Goal: Transaction & Acquisition: Obtain resource

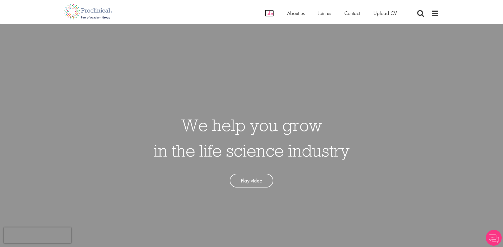
click at [266, 14] on span "Jobs" at bounding box center [269, 13] width 9 height 7
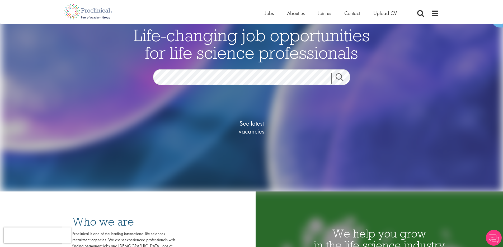
scroll to position [89, 0]
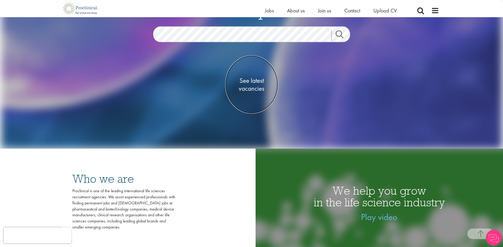
click at [253, 88] on span "See latest vacancies" at bounding box center [251, 84] width 53 height 16
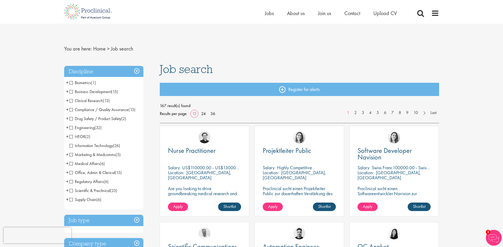
click at [72, 98] on span "Clinical Research" at bounding box center [86, 101] width 34 height 6
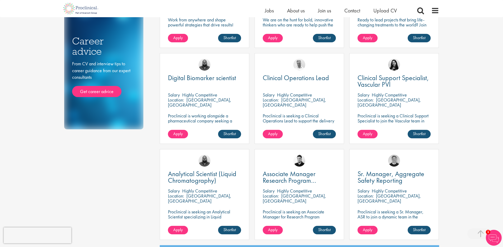
scroll to position [278, 0]
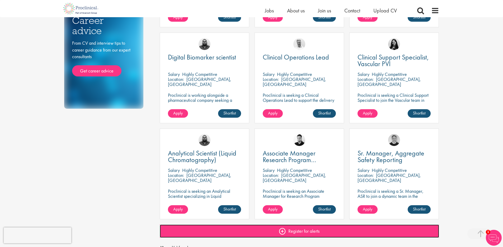
click at [290, 233] on link "Register for alerts" at bounding box center [300, 230] width 280 height 13
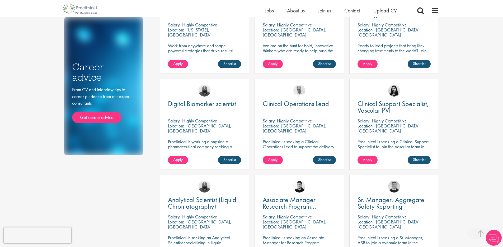
scroll to position [278, 0]
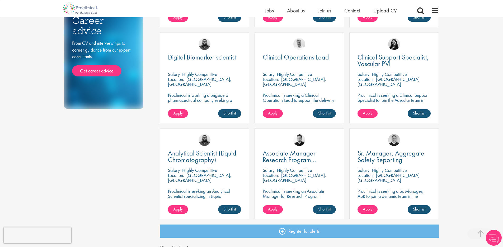
click at [194, 195] on p "Proclinical is seeking an Analytical Scientist specializing in Liquid Chromatog…" at bounding box center [204, 198] width 73 height 20
click at [193, 156] on span "Analytical Scientist (Liquid Chromatography)" at bounding box center [202, 156] width 68 height 16
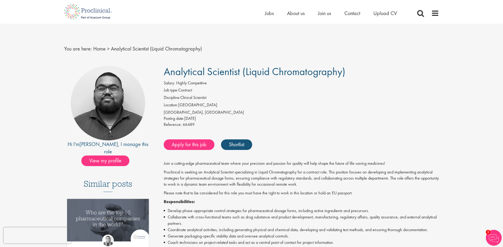
scroll to position [1, 0]
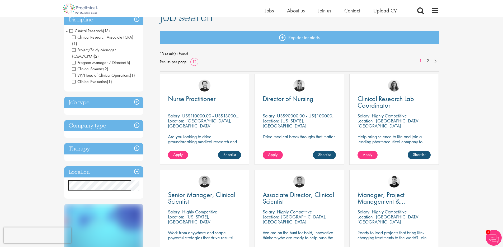
scroll to position [27, 0]
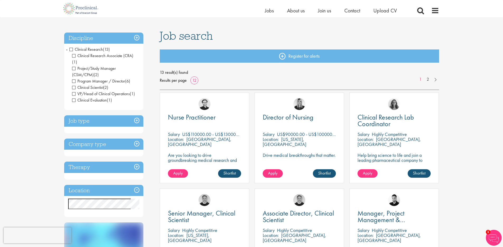
click at [71, 50] on span "Clinical Research" at bounding box center [86, 49] width 34 height 6
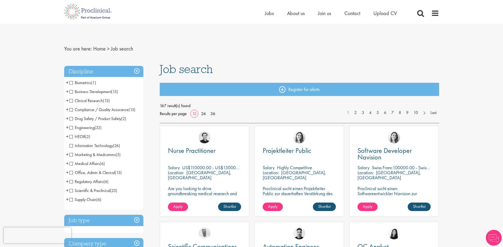
click at [71, 162] on span "Medical Affairs" at bounding box center [84, 164] width 30 height 6
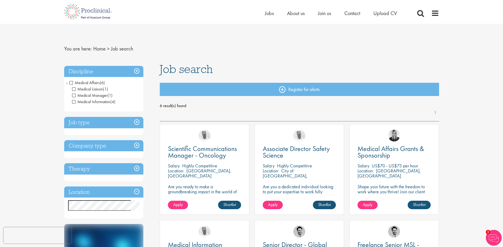
click at [70, 81] on span "Medical Affairs" at bounding box center [84, 83] width 30 height 6
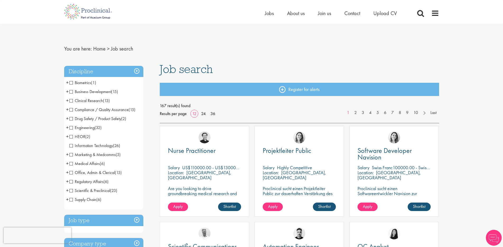
click at [71, 91] on span "Business Development" at bounding box center [90, 92] width 42 height 6
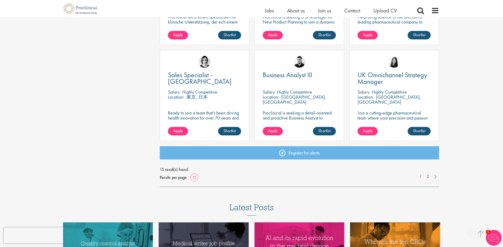
scroll to position [357, 0]
